Goal: Information Seeking & Learning: Learn about a topic

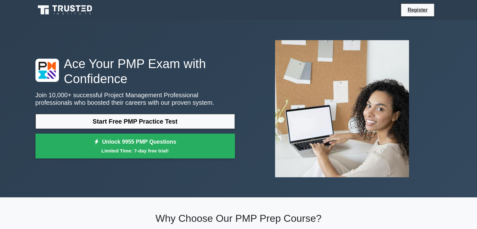
click at [172, 121] on link "Start Free PMP Practice Test" at bounding box center [135, 121] width 200 height 15
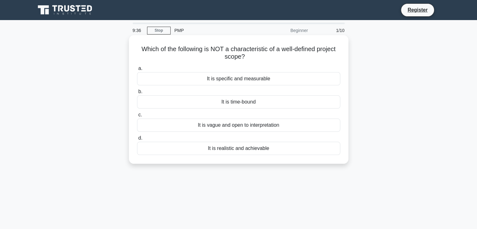
click at [262, 127] on div "It is vague and open to interpretation" at bounding box center [238, 125] width 203 height 13
click at [137, 117] on input "c. It is vague and open to interpretation" at bounding box center [137, 115] width 0 height 4
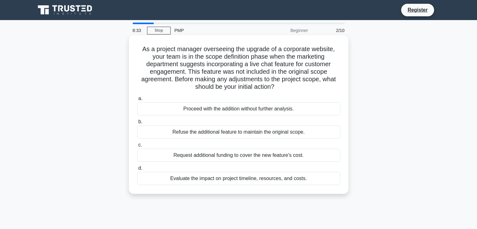
click at [265, 179] on div "Evaluate the impact on project timeline, resources, and costs." at bounding box center [238, 178] width 203 height 13
click at [137, 170] on input "d. Evaluate the impact on project timeline, resources, and costs." at bounding box center [137, 168] width 0 height 4
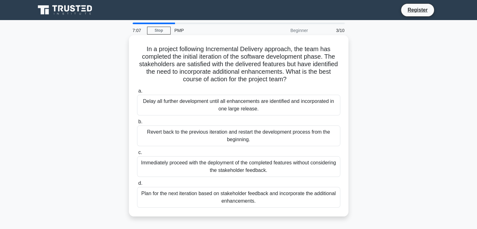
click at [228, 109] on div "Delay all further development until all enhancements are identified and incorpo…" at bounding box center [238, 105] width 203 height 21
click at [137, 93] on input "a. Delay all further development until all enhancements are identified and inco…" at bounding box center [137, 91] width 0 height 4
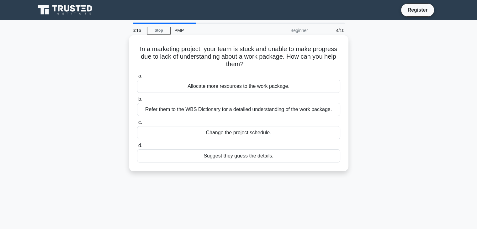
click at [249, 88] on div "Allocate more resources to the work package." at bounding box center [238, 86] width 203 height 13
click at [137, 78] on input "a. Allocate more resources to the work package." at bounding box center [137, 76] width 0 height 4
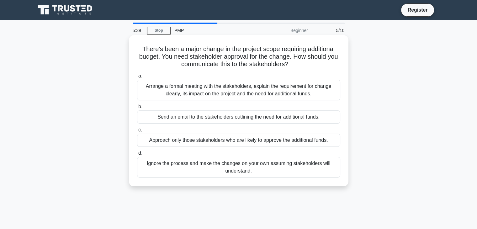
click at [212, 118] on div "Send an email to the stakeholders outlining the need for additional funds." at bounding box center [238, 116] width 203 height 13
click at [137, 109] on input "b. Send an email to the stakeholders outlining the need for additional funds." at bounding box center [137, 107] width 0 height 4
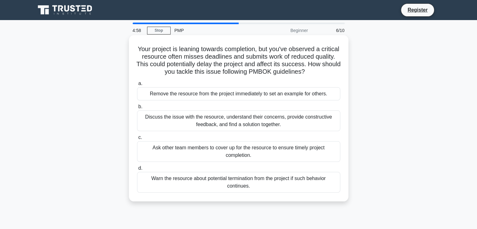
click at [275, 151] on div "Ask other team members to cover up for the resource to ensure timely project co…" at bounding box center [238, 151] width 203 height 21
click at [137, 140] on input "c. Ask other team members to cover up for the resource to ensure timely project…" at bounding box center [137, 138] width 0 height 4
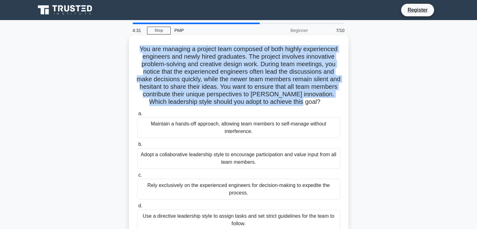
drag, startPoint x: 137, startPoint y: 50, endPoint x: 326, endPoint y: 102, distance: 196.5
click at [326, 102] on h5 "You are managing a project team composed of both highly experienced engineers a…" at bounding box center [239, 75] width 205 height 61
